Goal: Task Accomplishment & Management: Complete application form

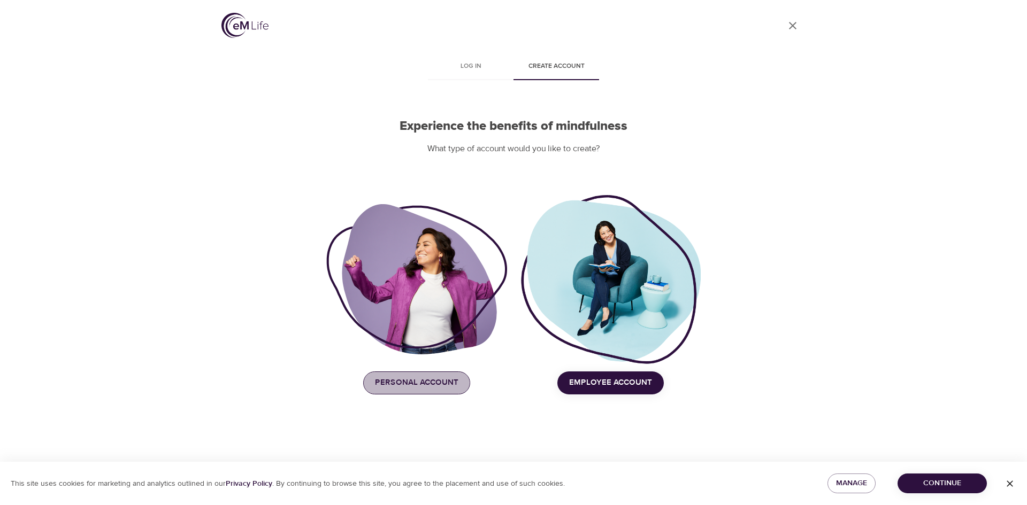
click at [392, 387] on span "Personal Account" at bounding box center [416, 383] width 83 height 14
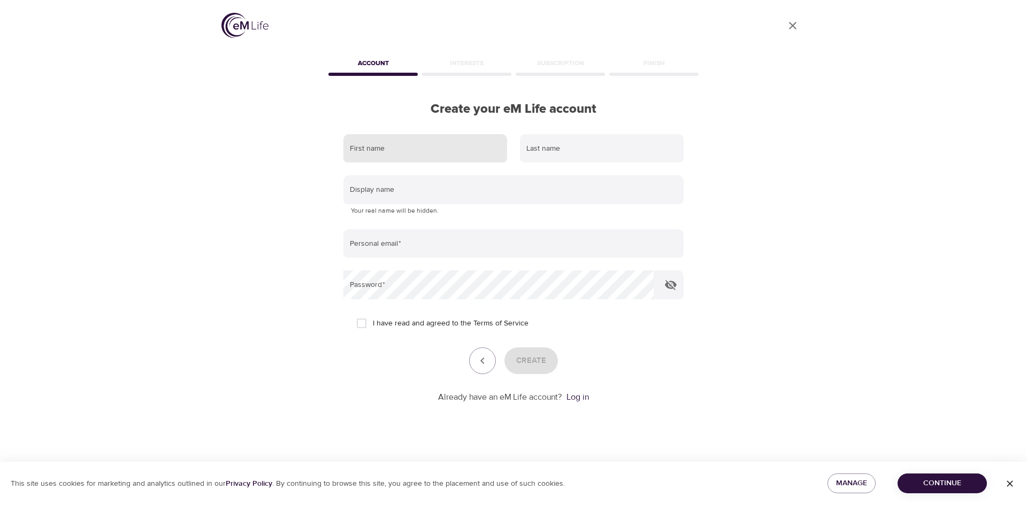
click at [400, 145] on input "text" at bounding box center [425, 148] width 164 height 29
type input "[PERSON_NAME]"
type input "[GEOGRAPHIC_DATA]"
type input "[EMAIL_ADDRESS][DOMAIN_NAME]"
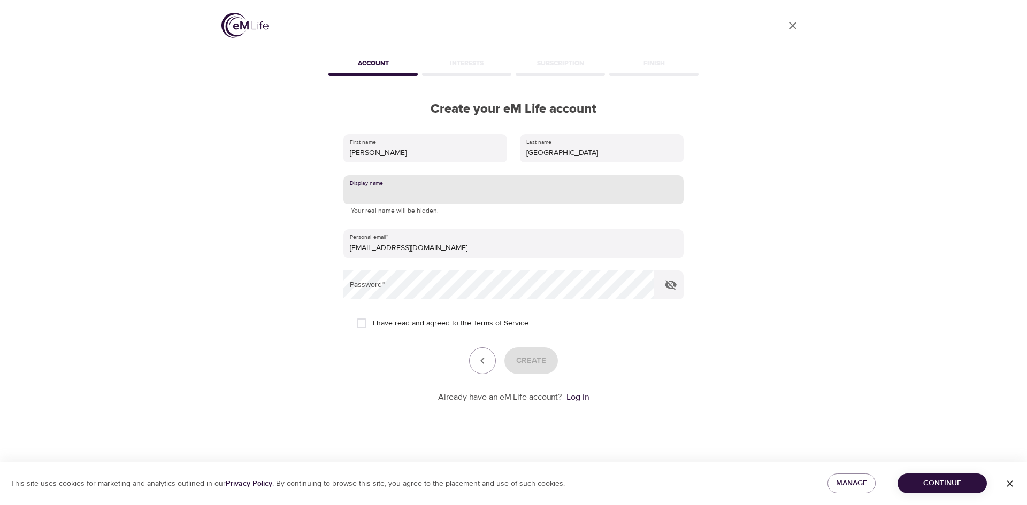
click at [435, 184] on input "text" at bounding box center [513, 189] width 340 height 29
type input "[PERSON_NAME]"
click at [361, 323] on input "I have read and agreed to the Terms of Service" at bounding box center [361, 323] width 22 height 22
checkbox input "true"
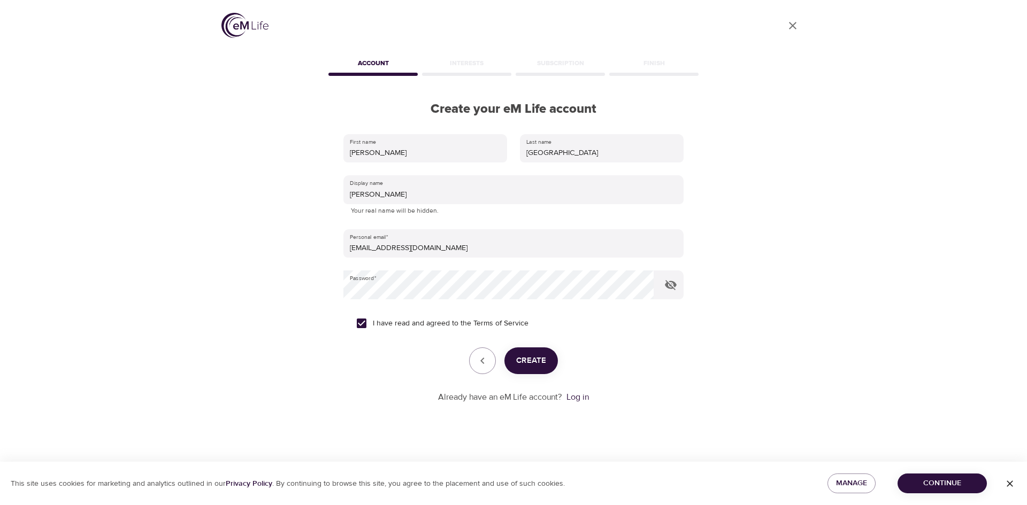
click at [537, 355] on span "Create" at bounding box center [531, 361] width 30 height 14
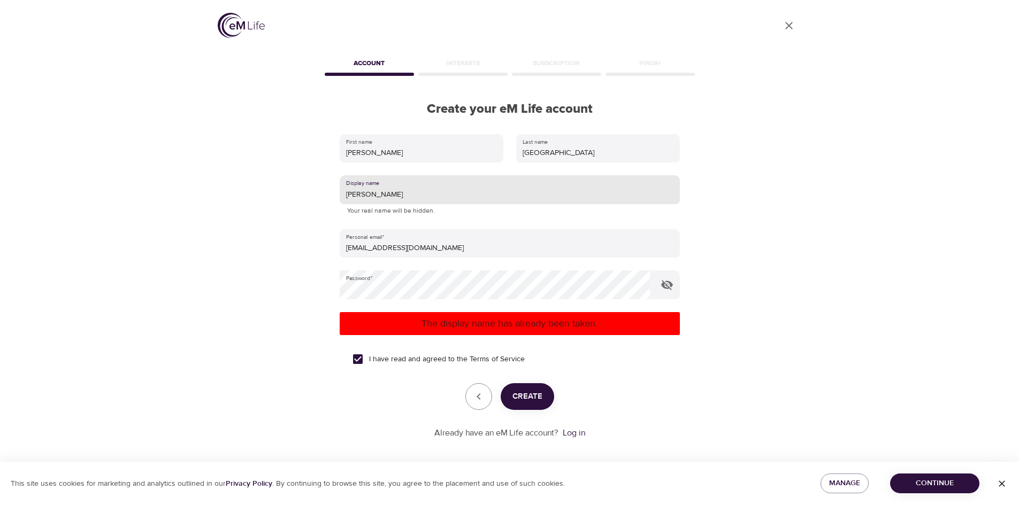
drag, startPoint x: 366, startPoint y: 192, endPoint x: 348, endPoint y: 195, distance: 17.8
click at [348, 195] on input "[PERSON_NAME]" at bounding box center [510, 189] width 340 height 29
click at [413, 197] on input "[PERSON_NAME]" at bounding box center [510, 189] width 340 height 29
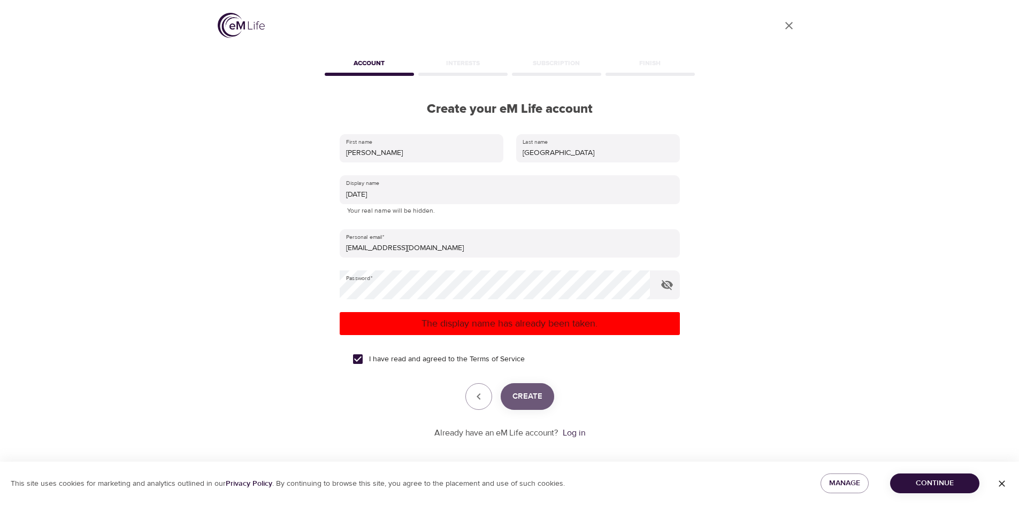
click at [523, 391] on span "Create" at bounding box center [527, 397] width 30 height 14
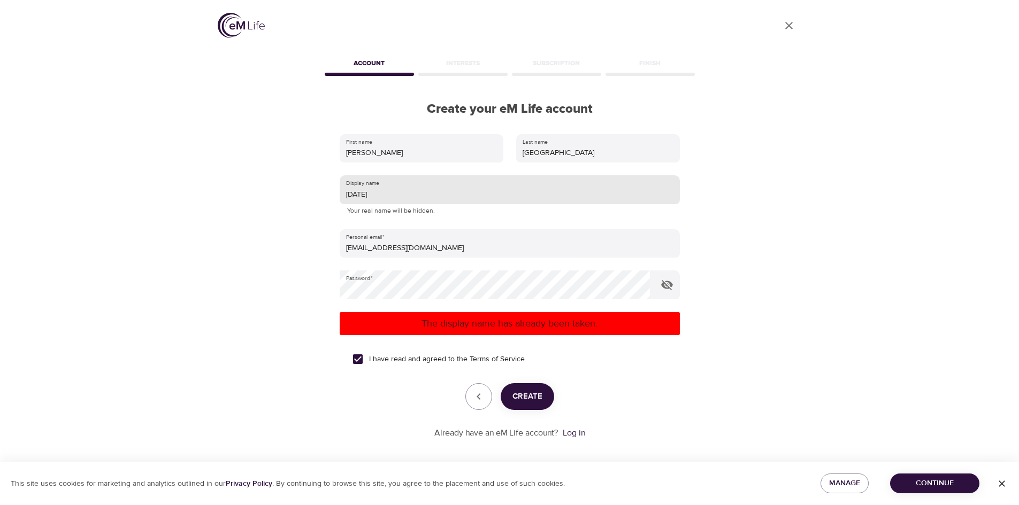
click at [382, 195] on input "[DATE]" at bounding box center [510, 189] width 340 height 29
type input "[DATE]"
click at [534, 393] on span "Create" at bounding box center [527, 397] width 30 height 14
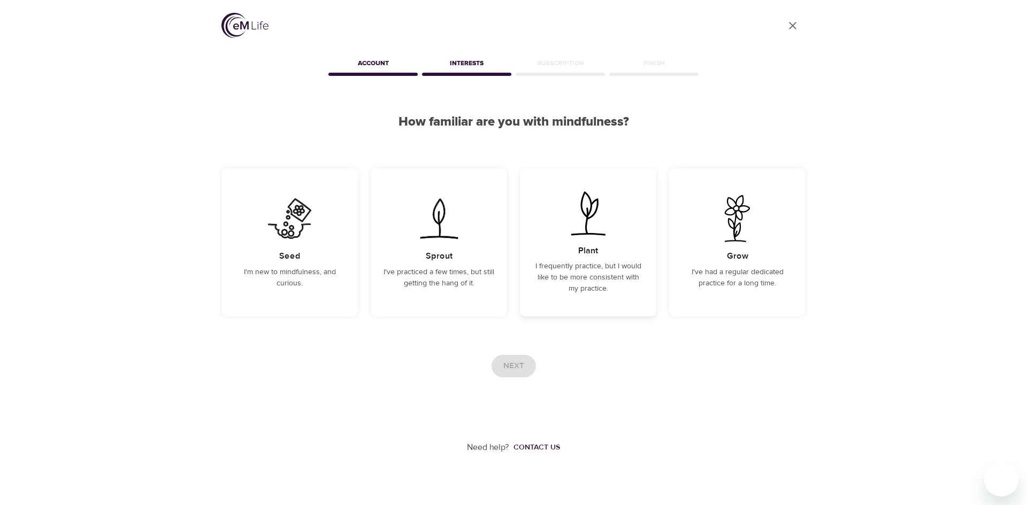
click at [551, 275] on p "I frequently practice, but I would like to be more consistent with my practice." at bounding box center [588, 278] width 111 height 34
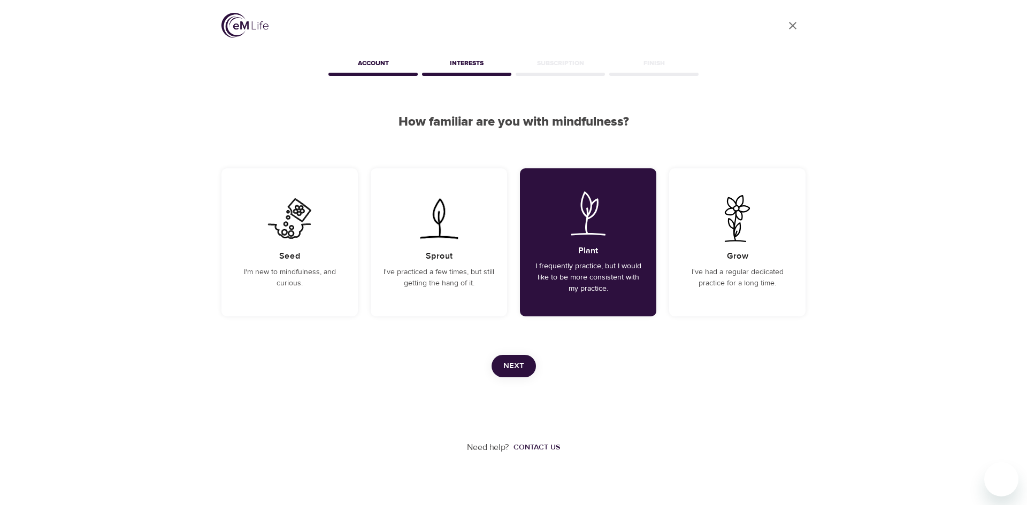
click at [517, 371] on span "Next" at bounding box center [513, 366] width 21 height 14
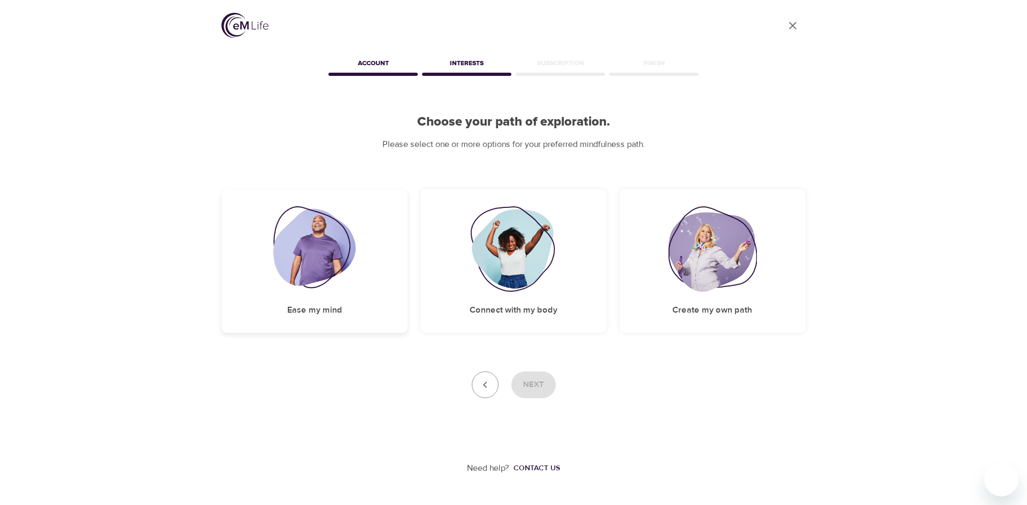
click at [296, 234] on img at bounding box center [314, 249] width 83 height 86
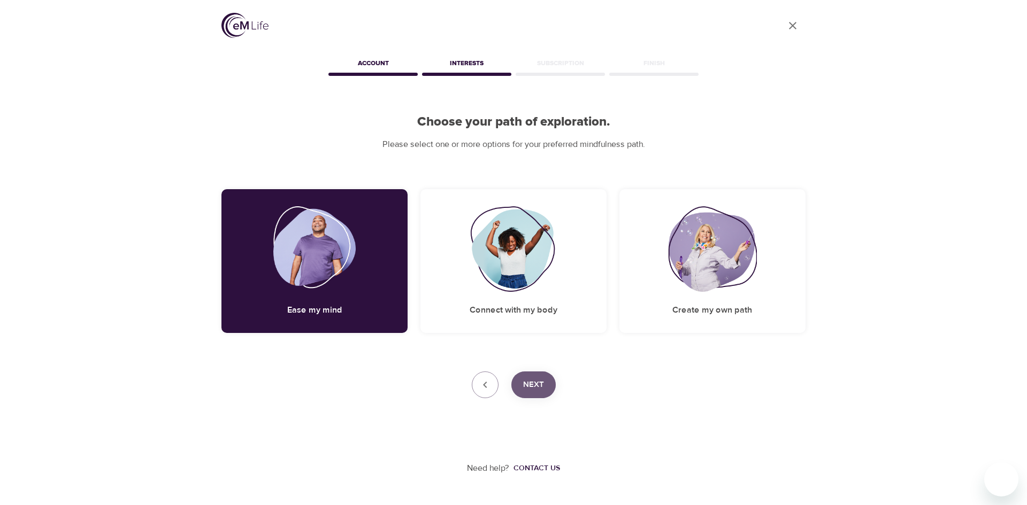
click at [530, 379] on span "Next" at bounding box center [533, 385] width 21 height 14
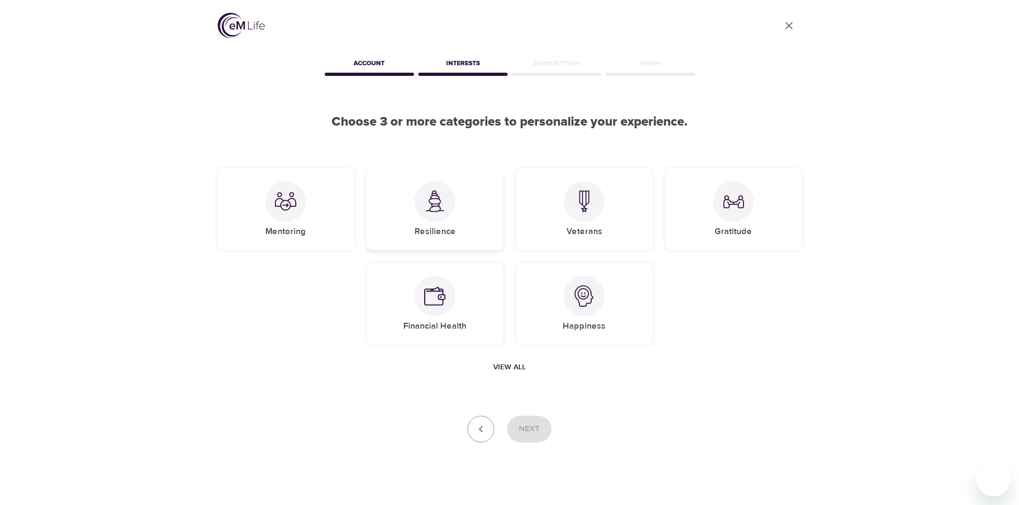
click at [445, 202] on div at bounding box center [434, 201] width 41 height 41
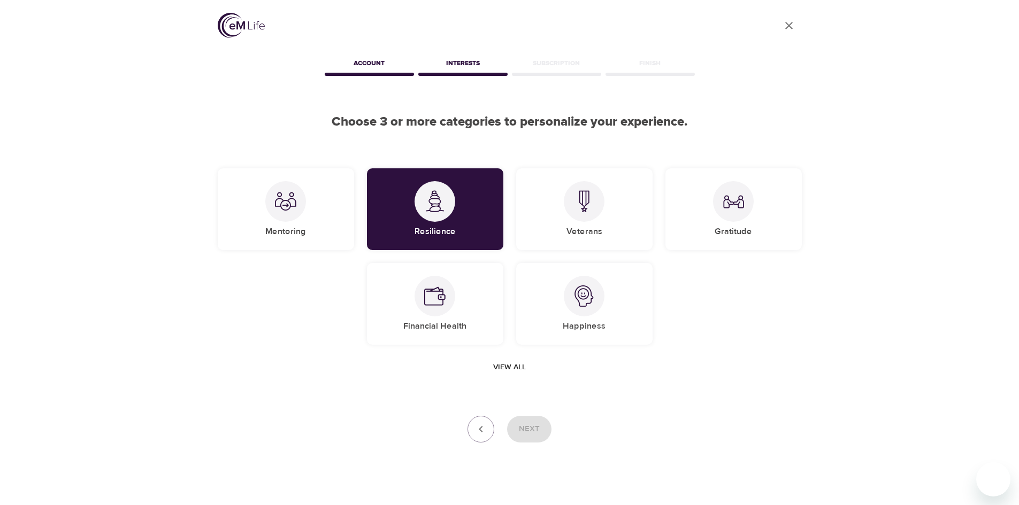
drag, startPoint x: 585, startPoint y: 320, endPoint x: 706, endPoint y: 273, distance: 129.5
click at [587, 318] on div "Happiness" at bounding box center [584, 304] width 136 height 82
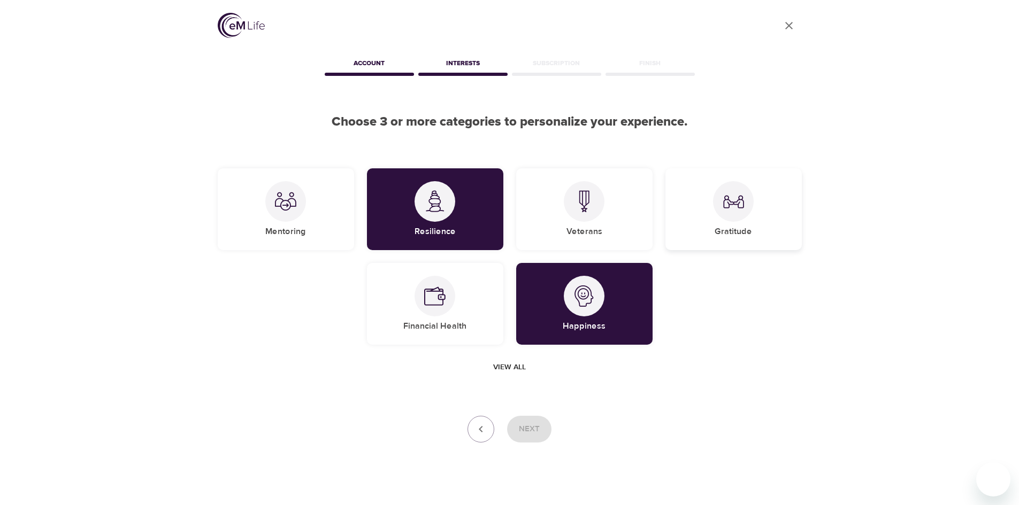
click at [761, 209] on div "Gratitude" at bounding box center [733, 209] width 136 height 82
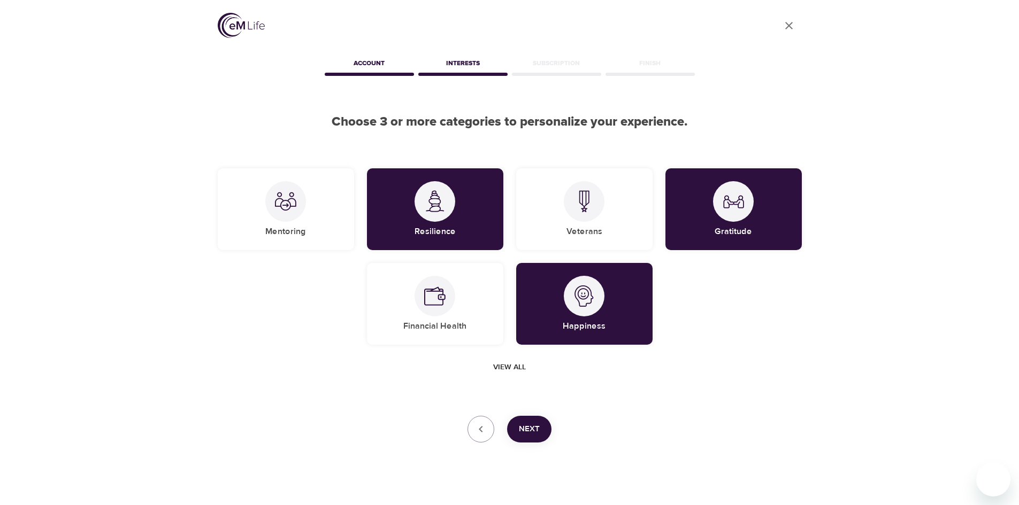
click at [520, 427] on span "Next" at bounding box center [529, 429] width 21 height 14
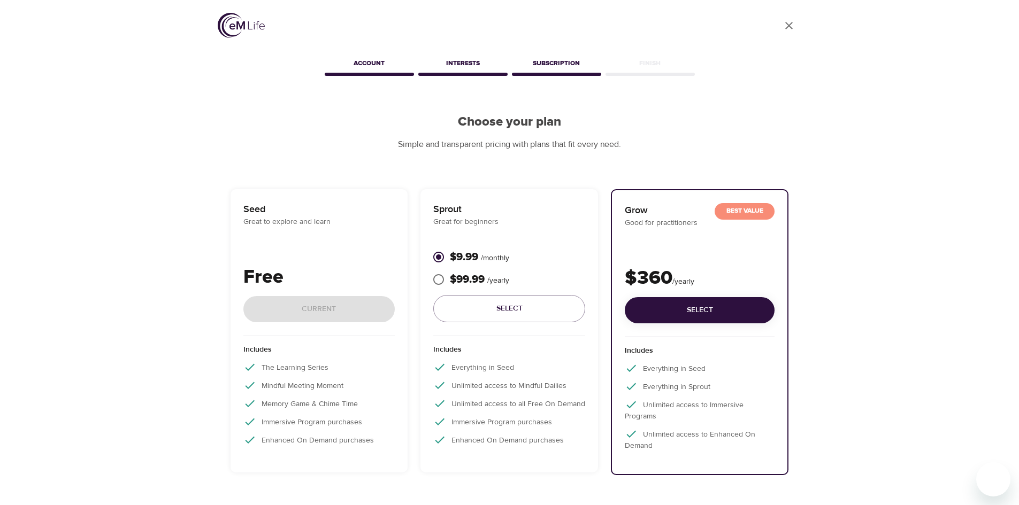
click at [330, 232] on div "Seed Great to explore and learn Free Current" at bounding box center [319, 269] width 152 height 134
click at [314, 313] on div "Free Current" at bounding box center [319, 299] width 152 height 73
click at [260, 272] on p "Free" at bounding box center [319, 277] width 152 height 29
click at [308, 195] on div "Seed Great to explore and learn Free Current Includes The Learning Series Mindf…" at bounding box center [319, 330] width 178 height 283
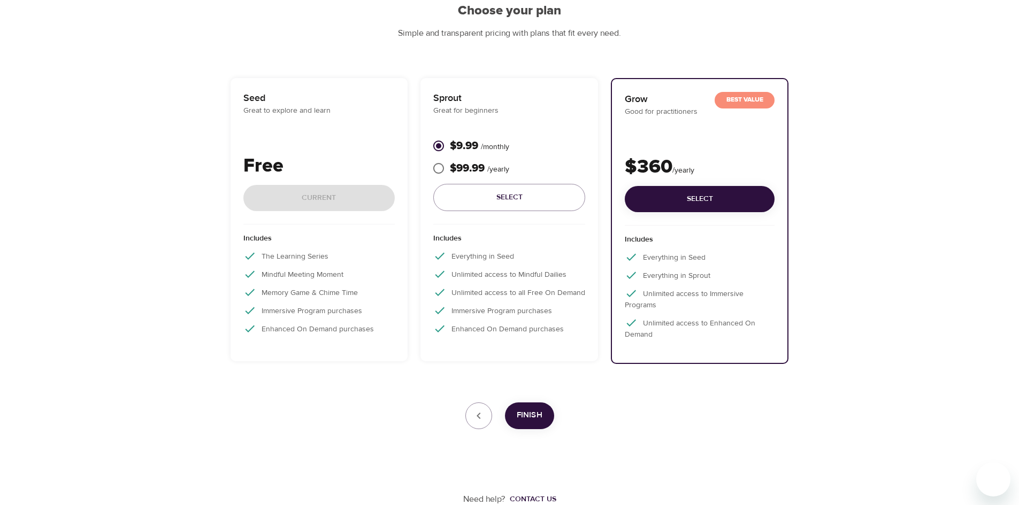
click at [544, 284] on div "Includes Everything in Seed Unlimited access to Mindful Dailies Unlimited acces…" at bounding box center [509, 287] width 152 height 125
click at [320, 201] on div "Free Current" at bounding box center [319, 188] width 152 height 73
click at [335, 334] on p "Enhanced On Demand purchases" at bounding box center [319, 328] width 152 height 13
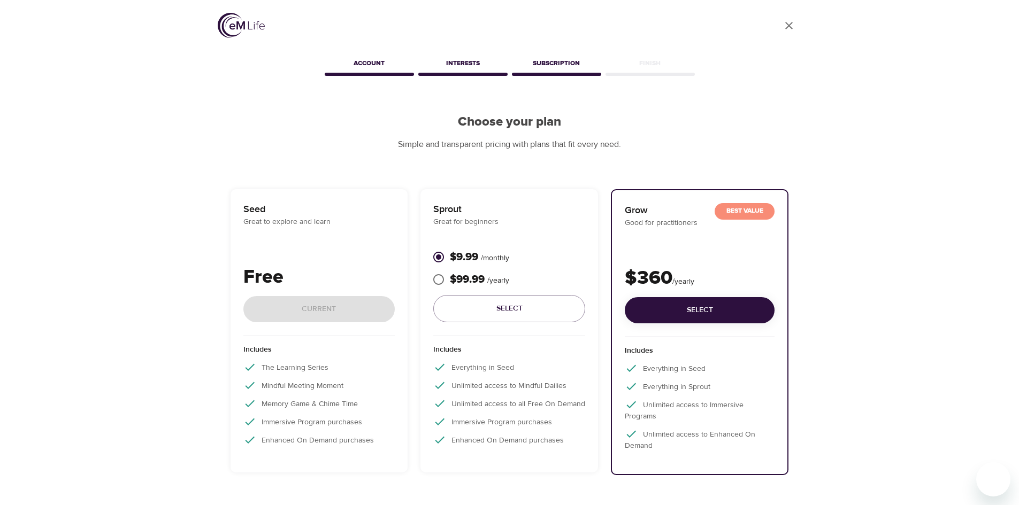
click at [290, 252] on div "Seed Great to explore and learn Free Current" at bounding box center [319, 269] width 152 height 134
click at [272, 274] on p "Free" at bounding box center [319, 277] width 152 height 29
